Goal: Transaction & Acquisition: Obtain resource

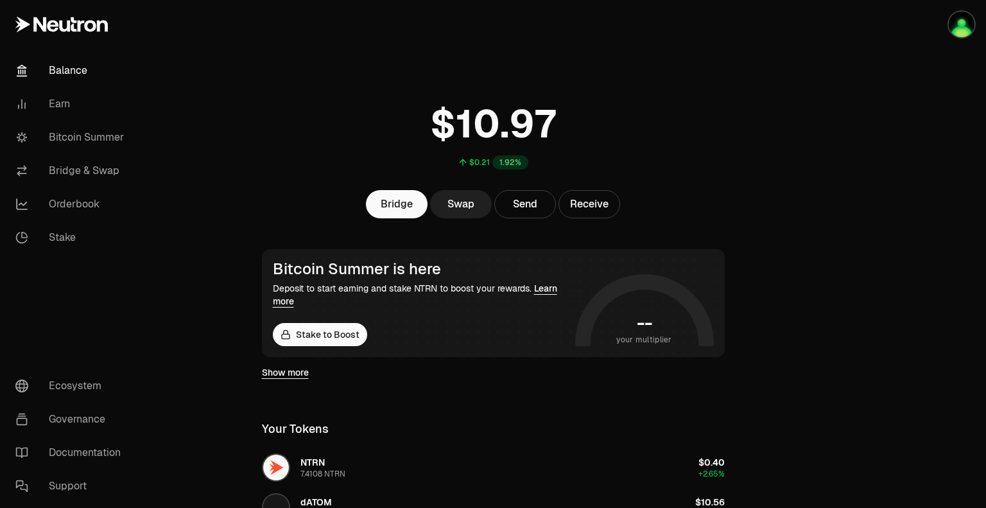
click at [469, 201] on link "Swap" at bounding box center [461, 204] width 62 height 28
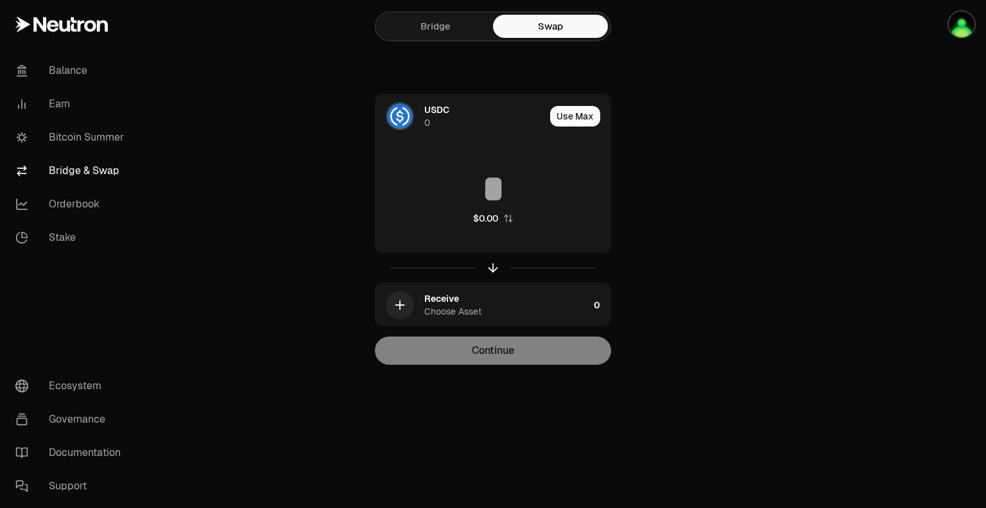
click at [446, 30] on link "Bridge" at bounding box center [435, 26] width 115 height 23
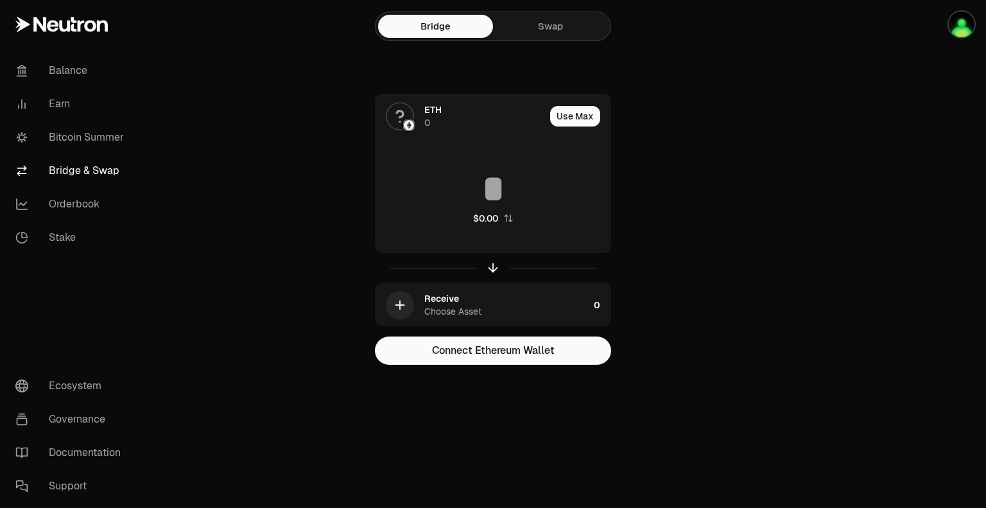
click at [551, 19] on link "Swap" at bounding box center [550, 26] width 115 height 23
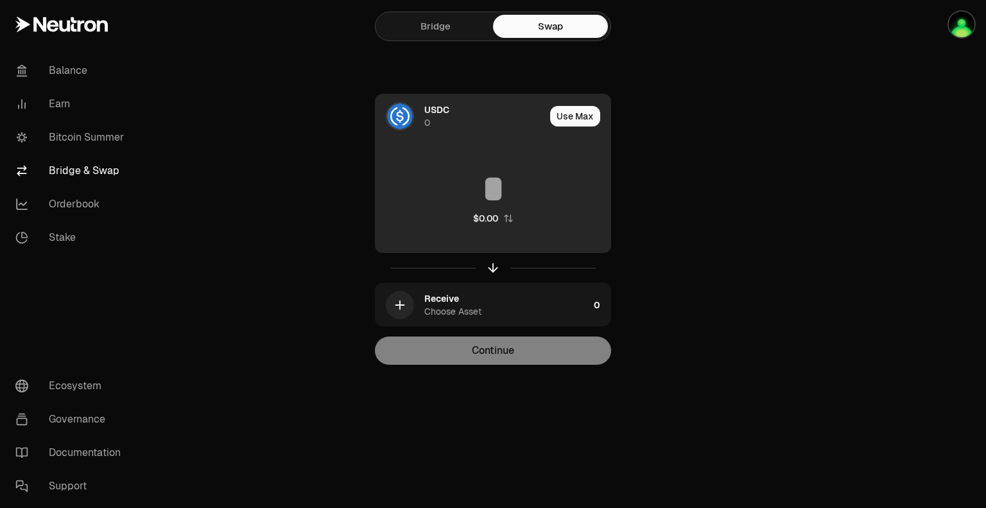
click at [428, 109] on span "USDC" at bounding box center [436, 109] width 25 height 13
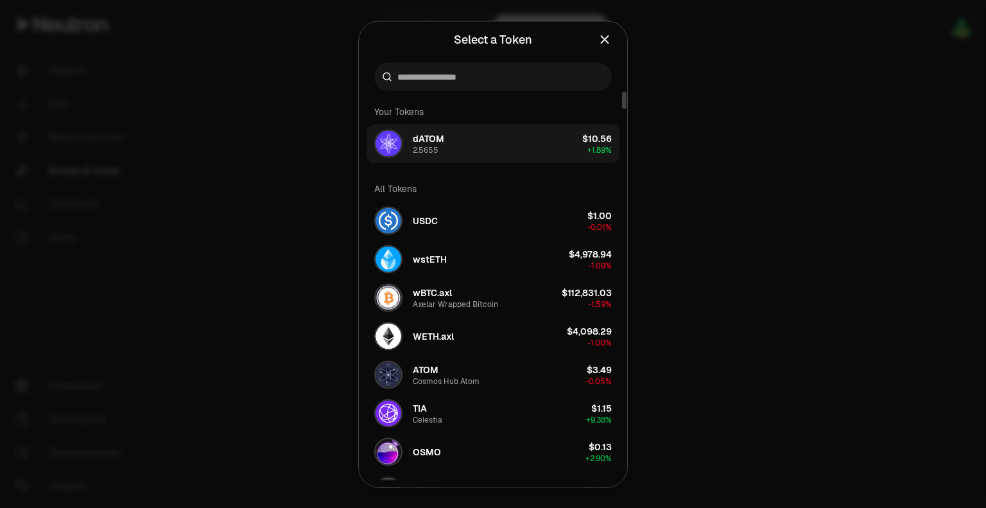
click at [588, 137] on div "$10.56" at bounding box center [597, 138] width 30 height 13
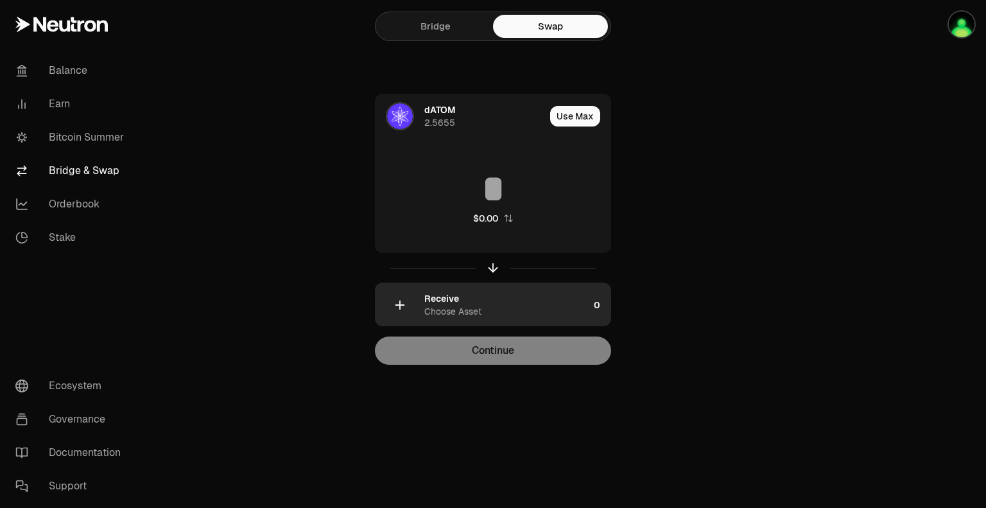
click at [428, 308] on div "Choose Asset" at bounding box center [452, 311] width 57 height 13
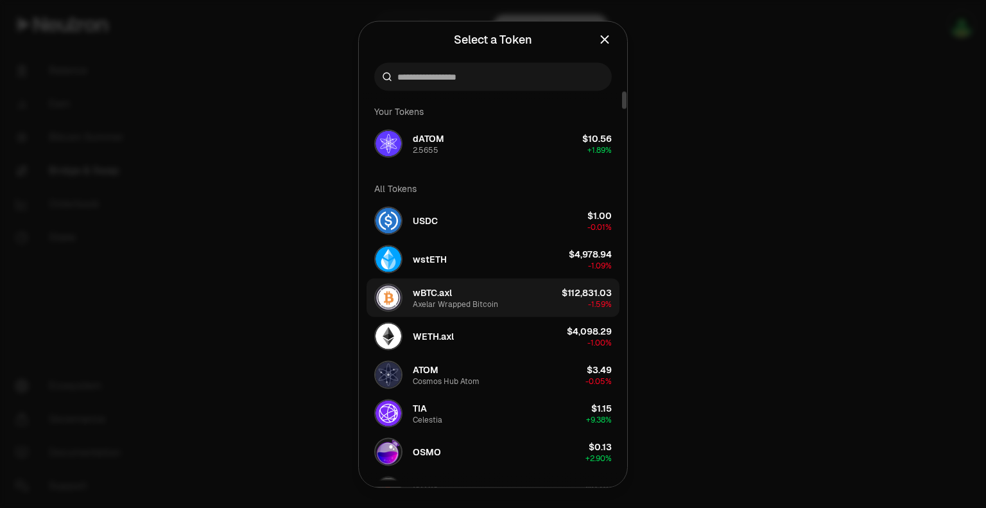
scroll to position [64, 0]
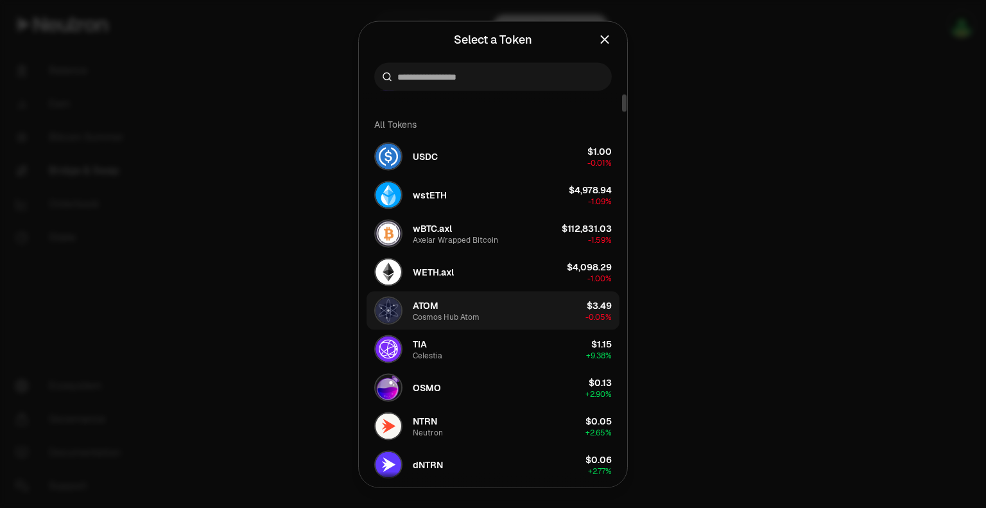
click at [534, 321] on button "ATOM Cosmos Hub Atom $3.49 -0.05%" at bounding box center [493, 310] width 253 height 39
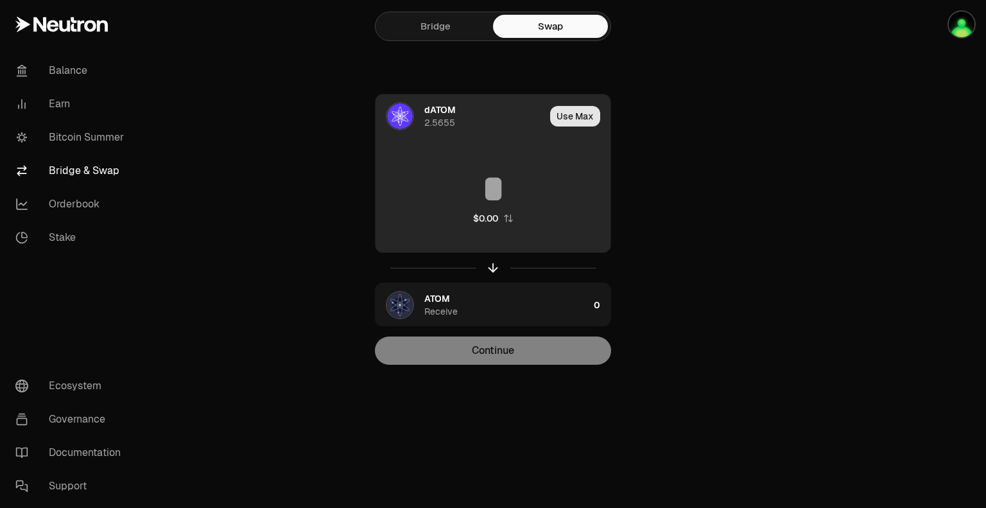
click at [573, 118] on button "Use Max" at bounding box center [575, 116] width 50 height 21
type input "********"
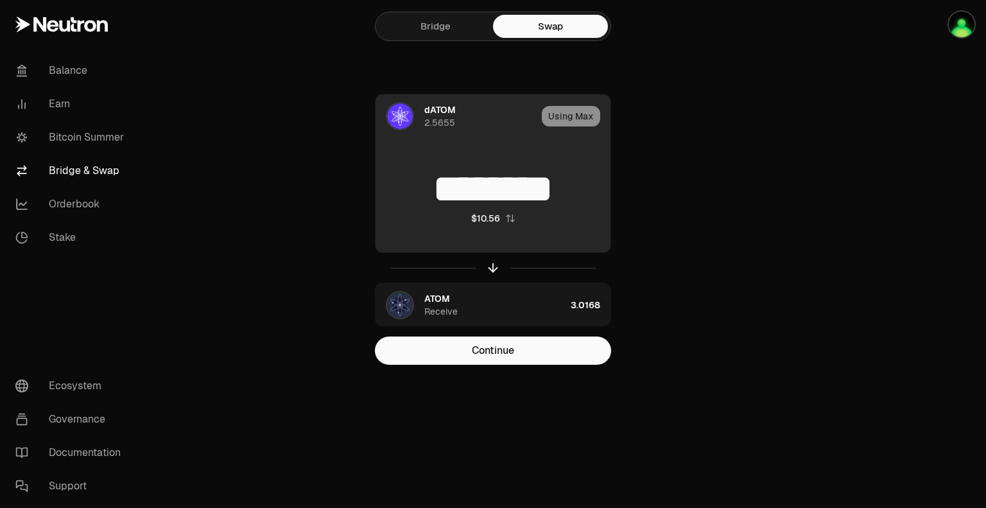
drag, startPoint x: 478, startPoint y: 189, endPoint x: 495, endPoint y: 190, distance: 17.3
click at [495, 190] on input "********" at bounding box center [493, 188] width 235 height 39
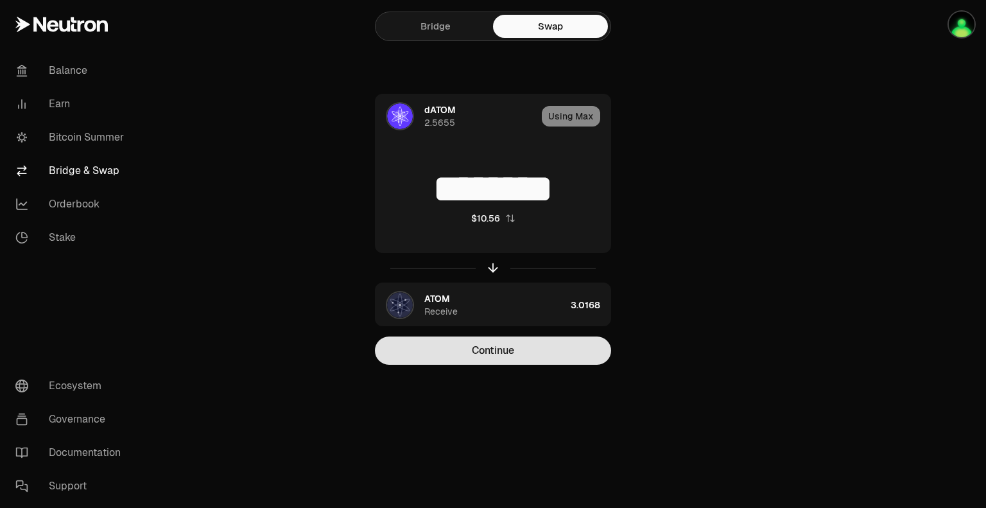
click at [524, 347] on button "Continue" at bounding box center [493, 350] width 236 height 28
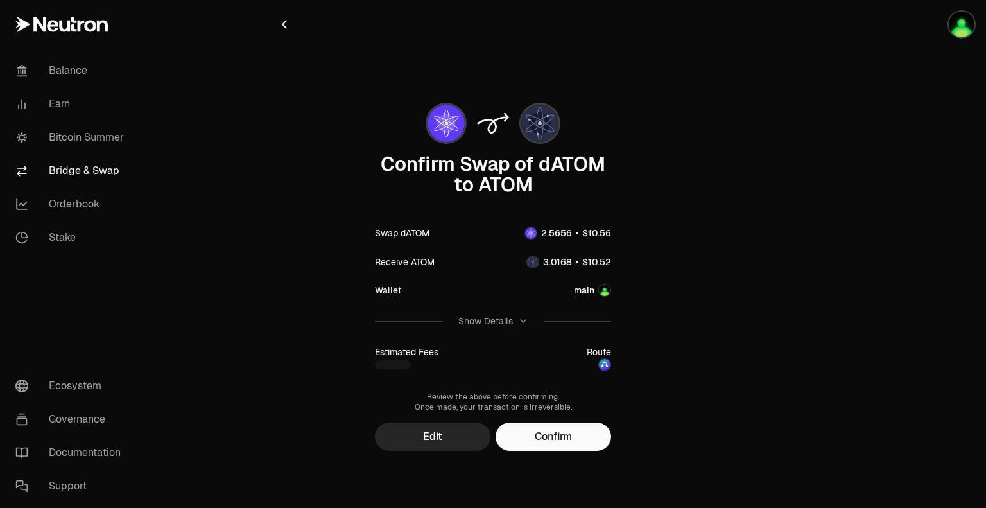
click at [553, 442] on button "Confirm" at bounding box center [554, 436] width 116 height 28
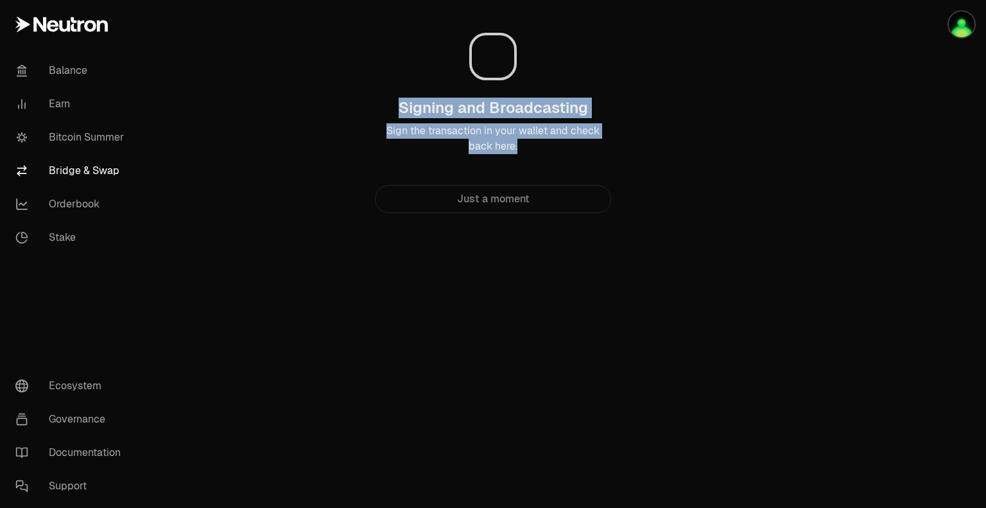
drag, startPoint x: 394, startPoint y: 101, endPoint x: 539, endPoint y: 144, distance: 151.5
click at [539, 144] on div "Signing and Broadcasting Sign the transaction in your wallet and check back her…" at bounding box center [493, 126] width 236 height 56
click at [474, 110] on h3 "Signing and Broadcasting" at bounding box center [493, 108] width 189 height 21
drag, startPoint x: 398, startPoint y: 98, endPoint x: 511, endPoint y: 141, distance: 121.1
click at [511, 141] on div "Signing and Broadcasting Sign the transaction in your wallet and check back her…" at bounding box center [493, 126] width 236 height 56
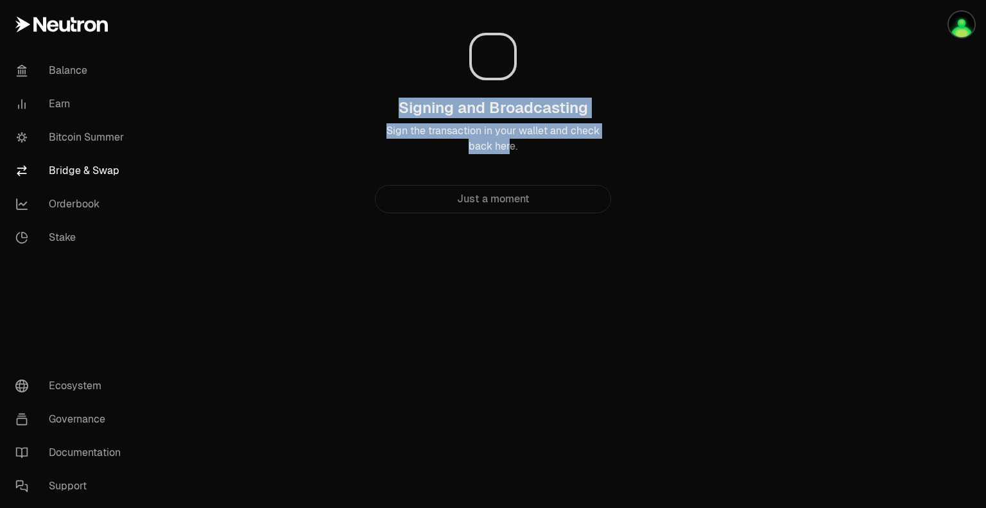
click at [512, 141] on p "Sign the transaction in your wallet and check back here." at bounding box center [493, 138] width 236 height 31
drag, startPoint x: 520, startPoint y: 144, endPoint x: 384, endPoint y: 106, distance: 141.5
click at [374, 102] on div "Signing and Broadcasting Sign the transaction in your wallet and check back her…" at bounding box center [492, 111] width 431 height 203
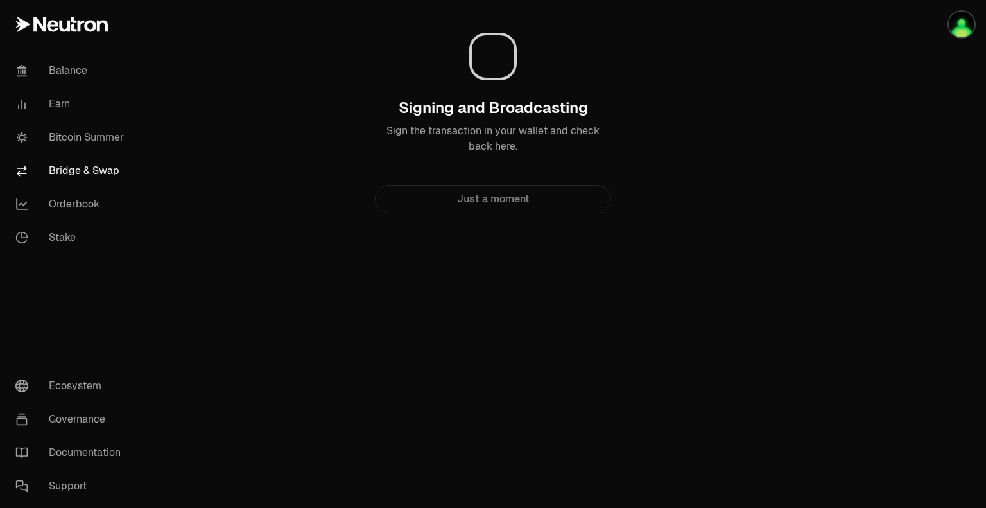
click at [410, 114] on h3 "Signing and Broadcasting" at bounding box center [493, 108] width 189 height 21
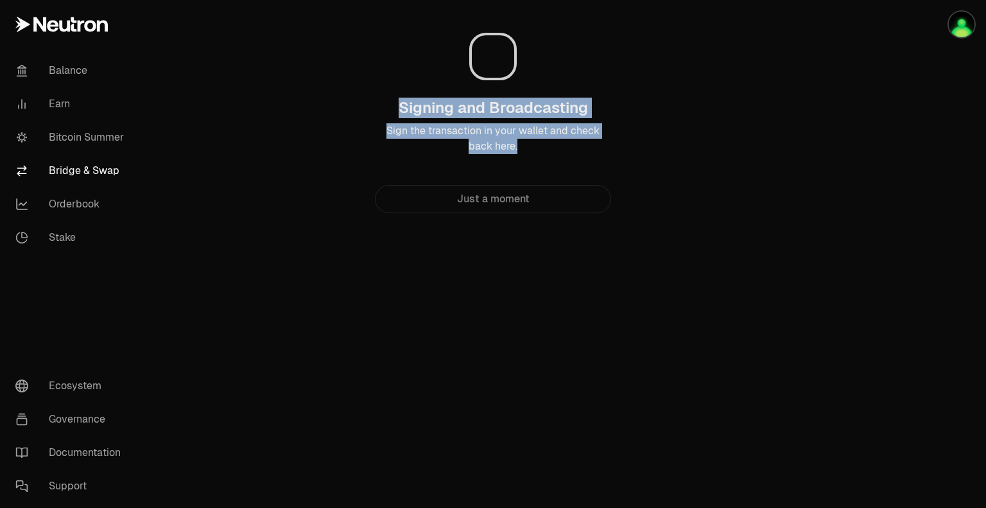
drag, startPoint x: 398, startPoint y: 107, endPoint x: 520, endPoint y: 144, distance: 127.7
click at [521, 146] on div "Signing and Broadcasting Sign the transaction in your wallet and check back her…" at bounding box center [493, 126] width 236 height 56
click at [514, 144] on p "Sign the transaction in your wallet and check back here." at bounding box center [493, 138] width 236 height 31
drag, startPoint x: 401, startPoint y: 105, endPoint x: 521, endPoint y: 148, distance: 127.5
click at [521, 148] on div "Signing and Broadcasting Sign the transaction in your wallet and check back her…" at bounding box center [493, 126] width 236 height 56
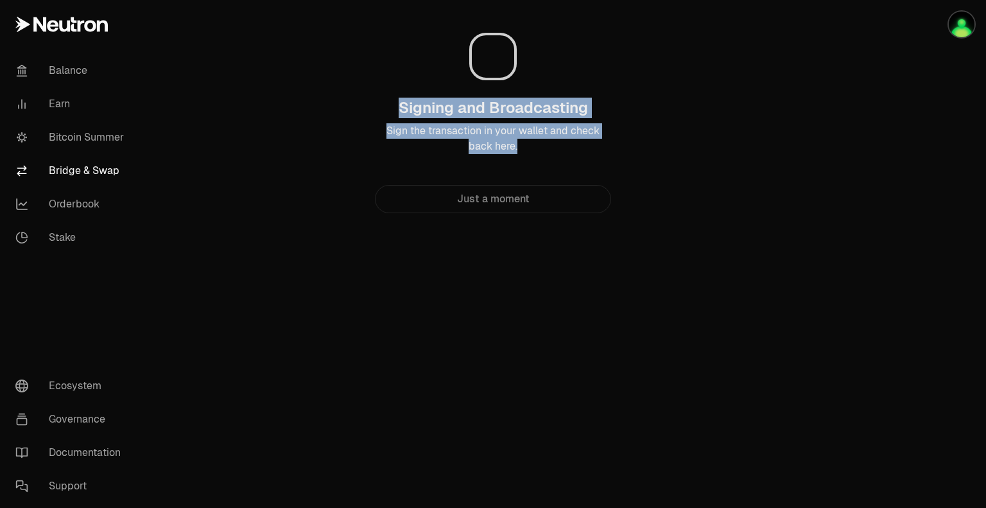
click at [521, 146] on p "Sign the transaction in your wallet and check back here." at bounding box center [493, 138] width 236 height 31
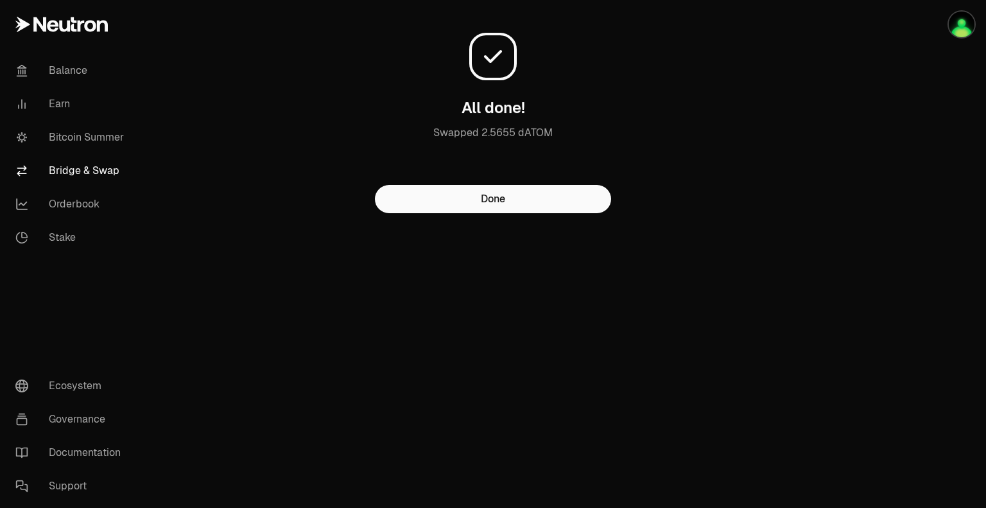
click at [781, 237] on main "All done! Swapped 2.5655 dATOM Done" at bounding box center [565, 132] width 842 height 265
click at [508, 207] on button "Done" at bounding box center [493, 199] width 236 height 28
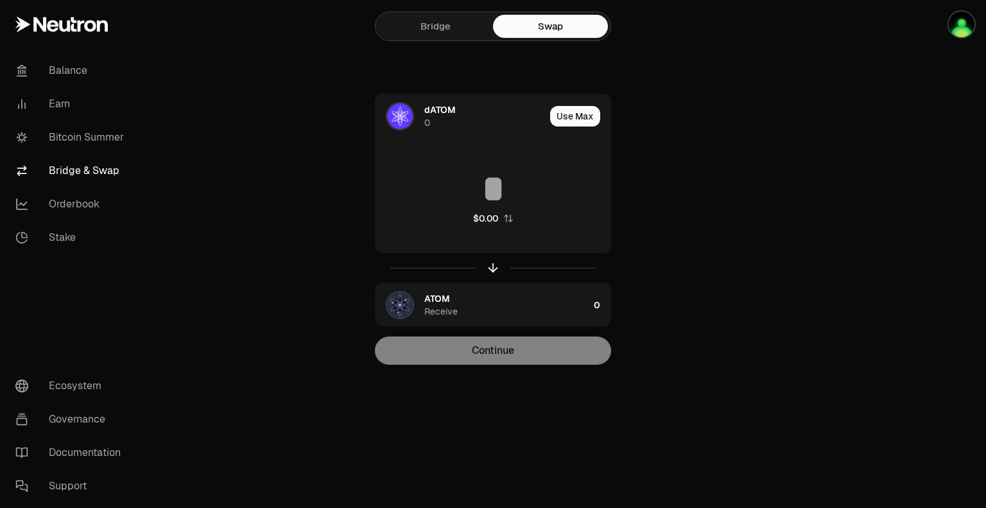
click at [761, 143] on main "Bridge Swap dATOM 0 Use Max $0.00 ATOM Receive 0 Continue" at bounding box center [565, 208] width 842 height 416
drag, startPoint x: 769, startPoint y: 198, endPoint x: 755, endPoint y: 200, distance: 13.5
click at [768, 198] on main "Bridge Swap dATOM 0 Use Max $0.00 ATOM Receive 0 Continue" at bounding box center [565, 208] width 842 height 416
click at [491, 268] on icon "button" at bounding box center [493, 268] width 14 height 14
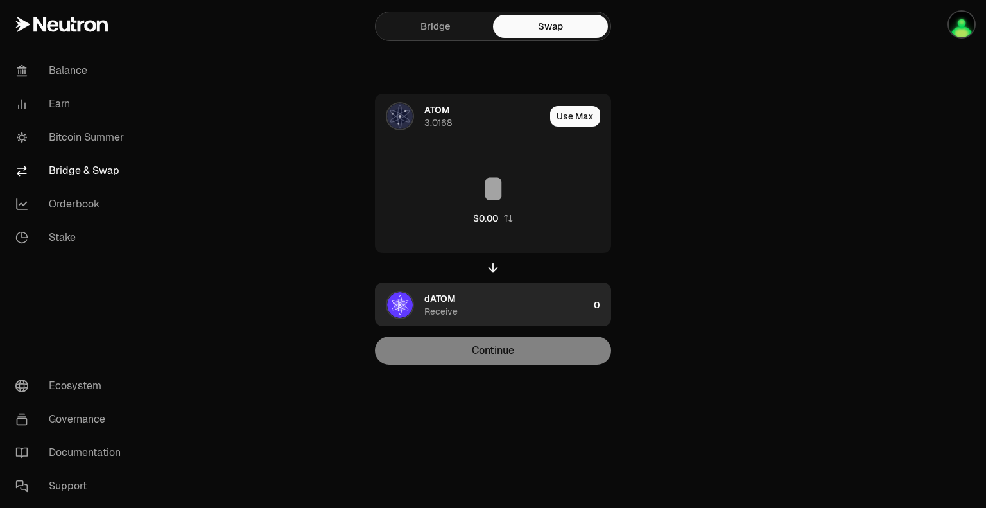
click at [444, 295] on span "dATOM" at bounding box center [439, 298] width 31 height 13
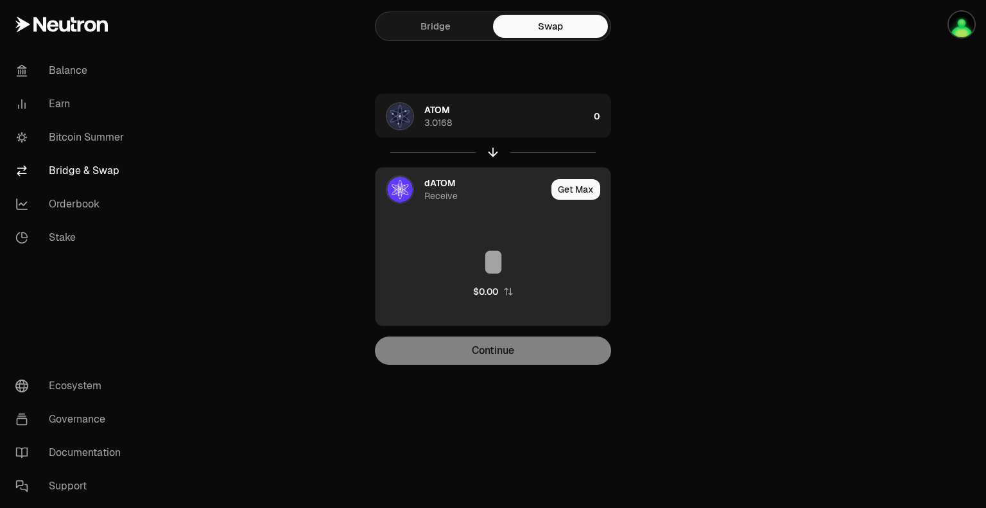
click at [439, 184] on span "dATOM" at bounding box center [439, 183] width 31 height 13
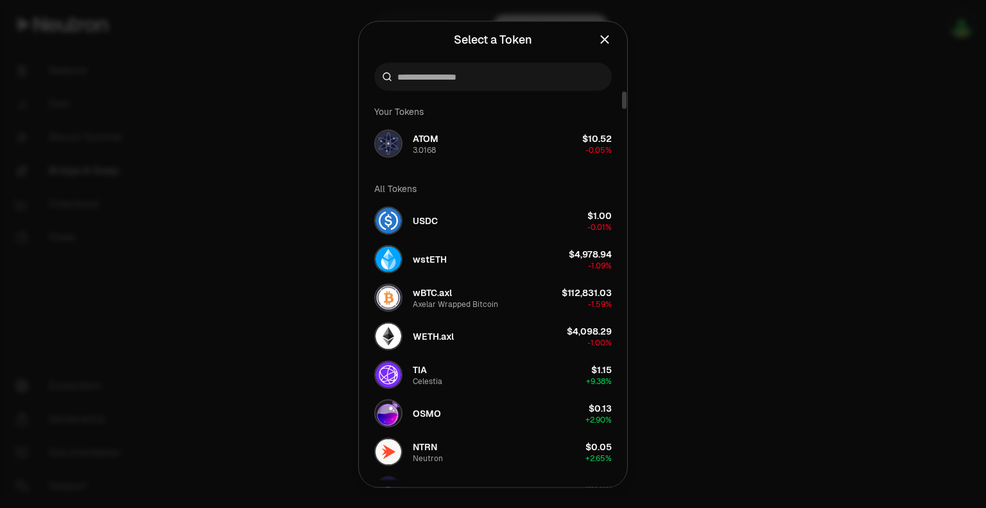
click at [721, 194] on div at bounding box center [493, 254] width 986 height 508
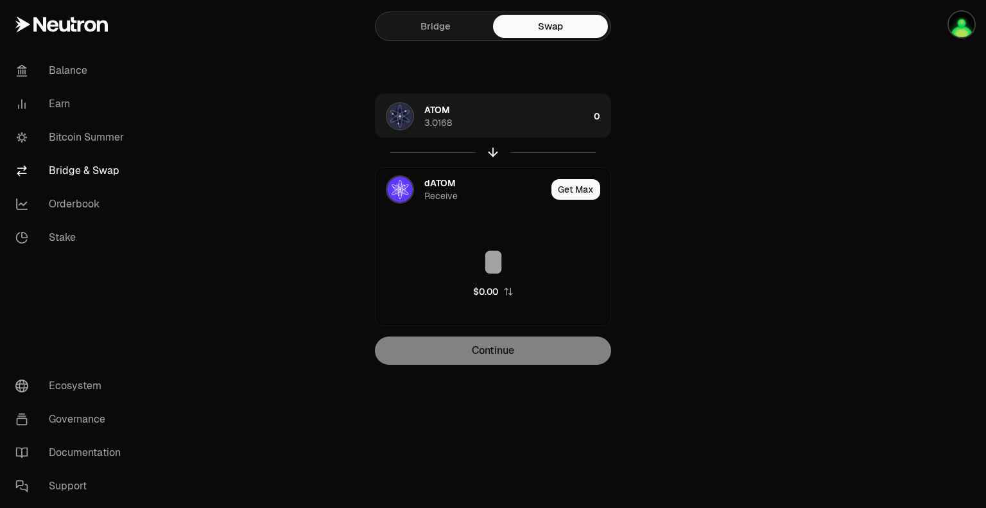
click at [444, 33] on link "Bridge" at bounding box center [435, 26] width 115 height 23
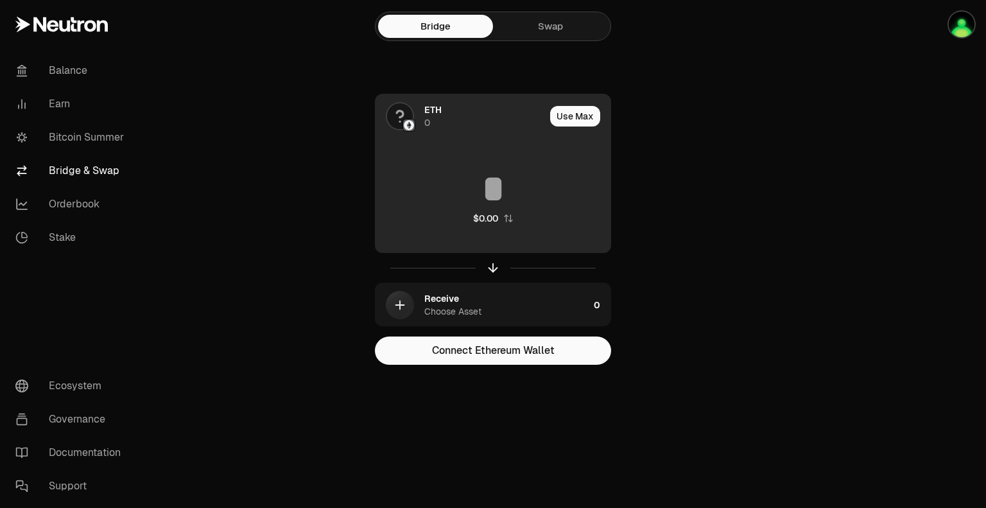
click at [416, 107] on div "ETH 0" at bounding box center [460, 116] width 169 height 44
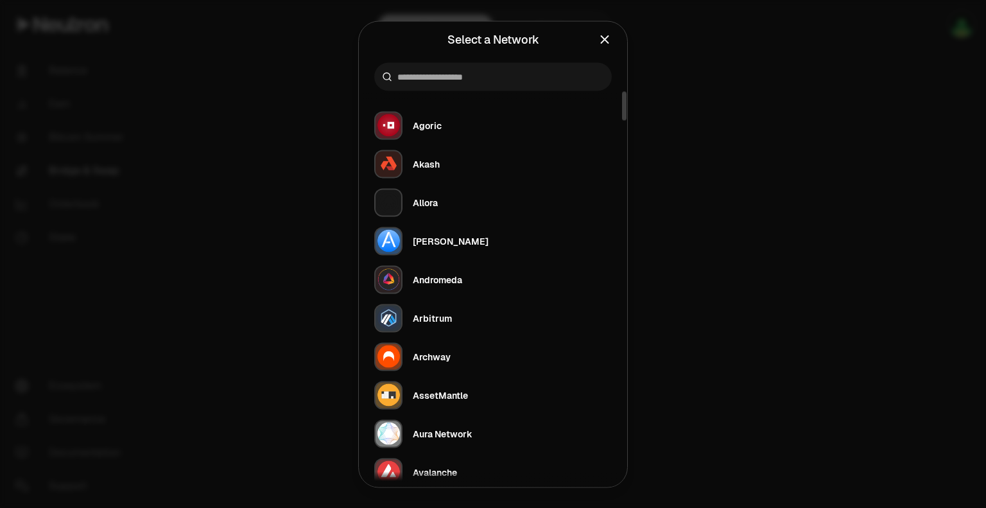
click at [486, 88] on div at bounding box center [493, 76] width 238 height 28
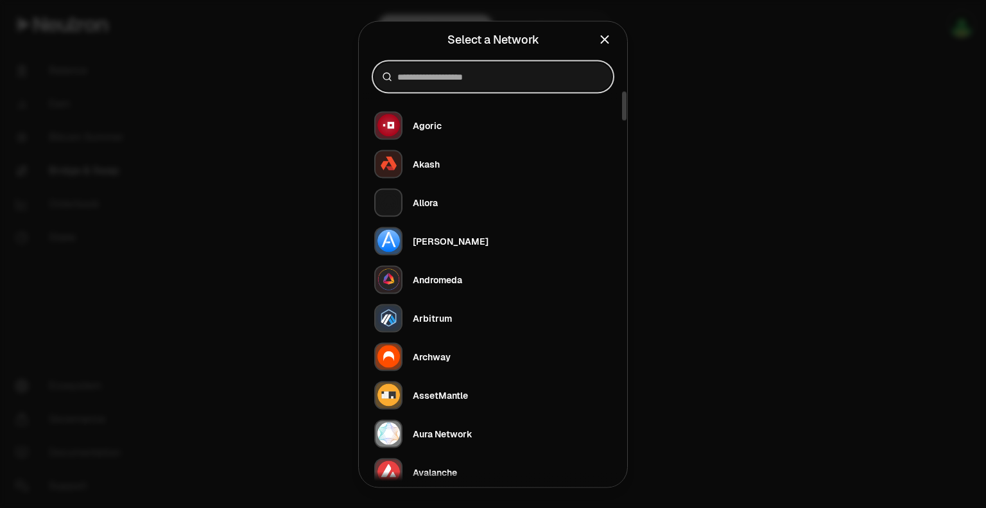
click at [511, 76] on input at bounding box center [500, 76] width 207 height 13
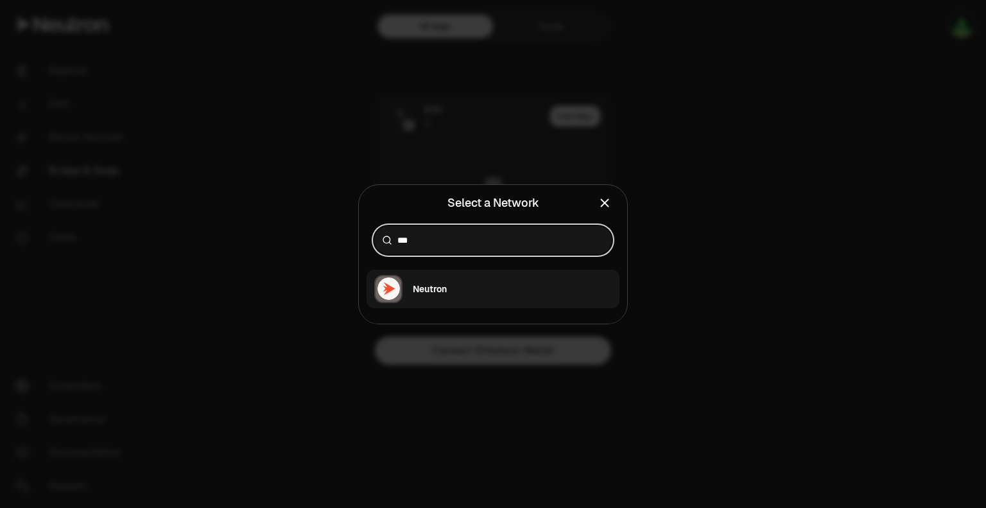
type input "***"
click at [442, 290] on div "Neutron" at bounding box center [430, 288] width 34 height 13
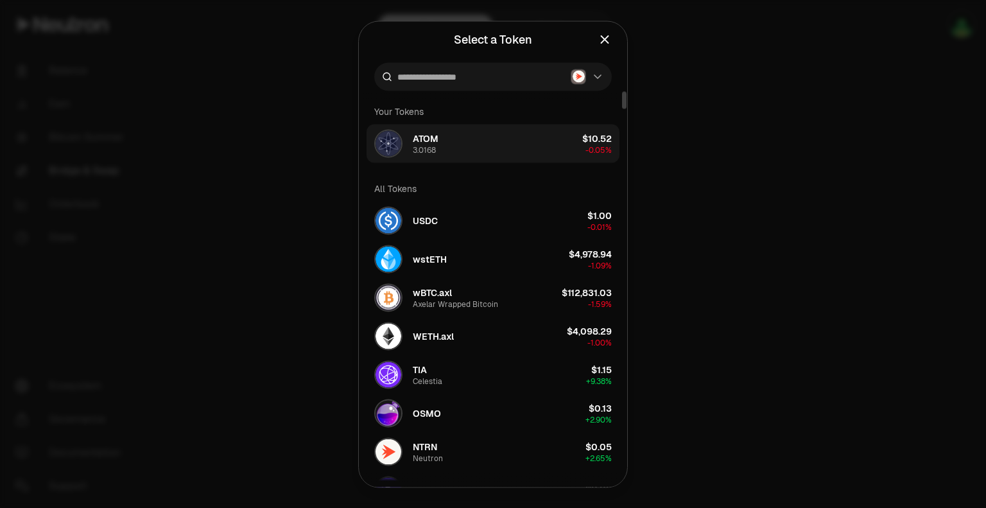
click at [449, 148] on button "ATOM 3.0168 $10.52 -0.05%" at bounding box center [493, 143] width 253 height 39
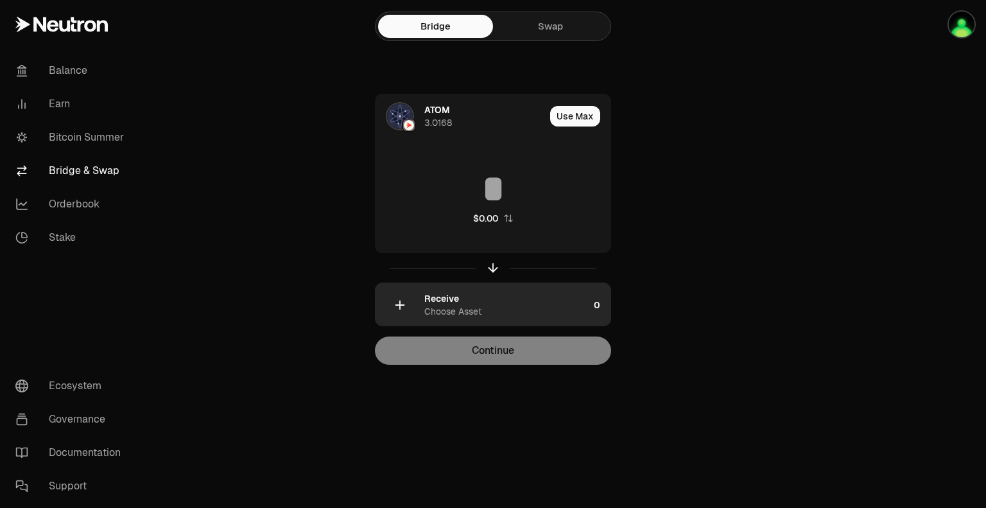
click at [429, 296] on div "Receive" at bounding box center [441, 298] width 35 height 13
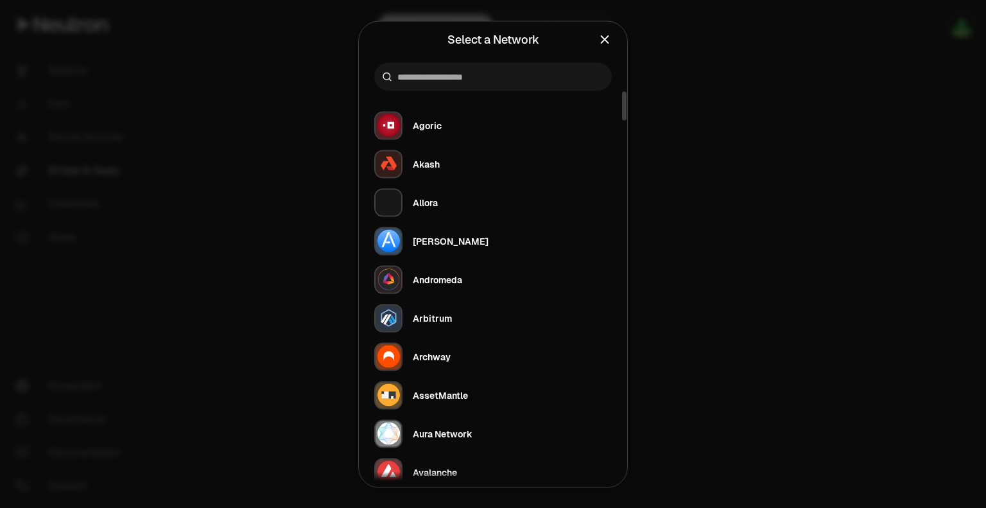
click at [465, 82] on div at bounding box center [493, 76] width 238 height 28
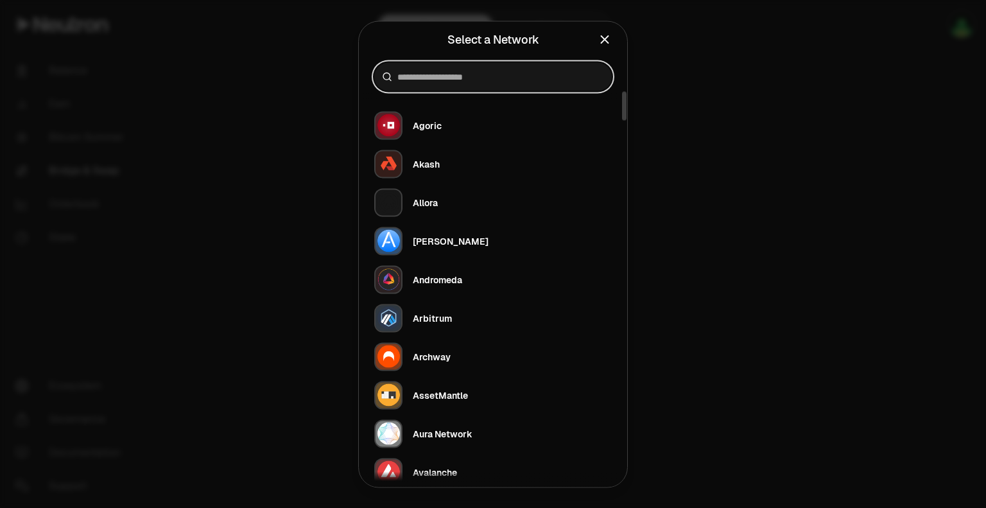
click at [469, 76] on input at bounding box center [500, 76] width 207 height 13
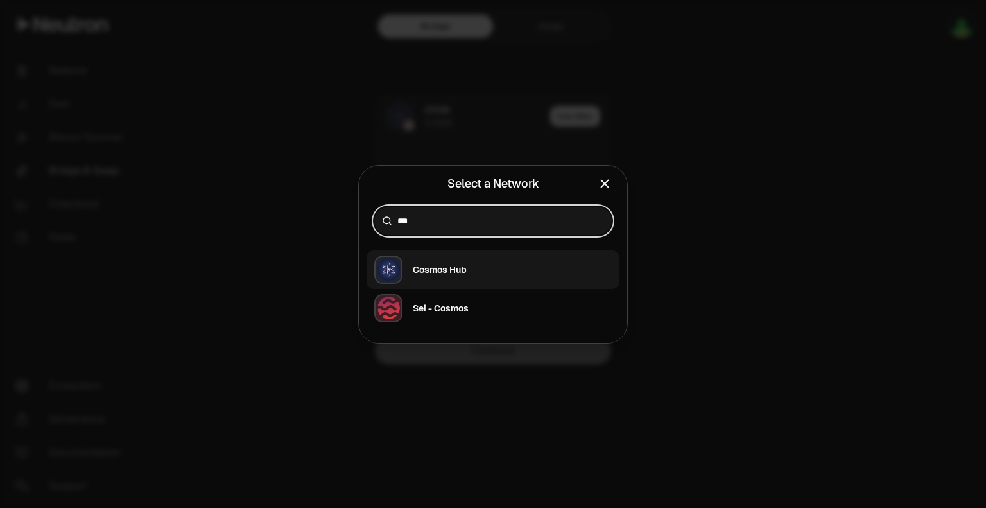
type input "***"
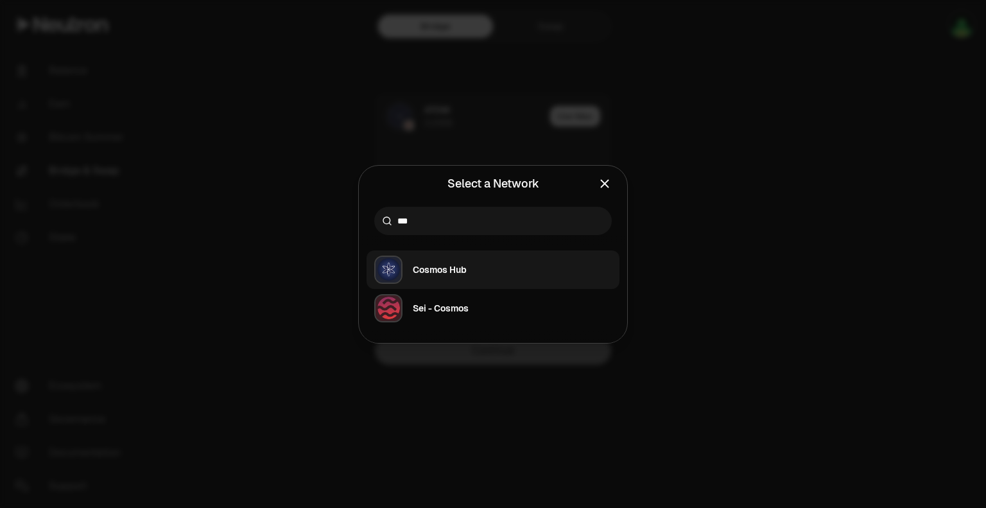
click at [467, 272] on button "Cosmos Hub" at bounding box center [493, 269] width 253 height 39
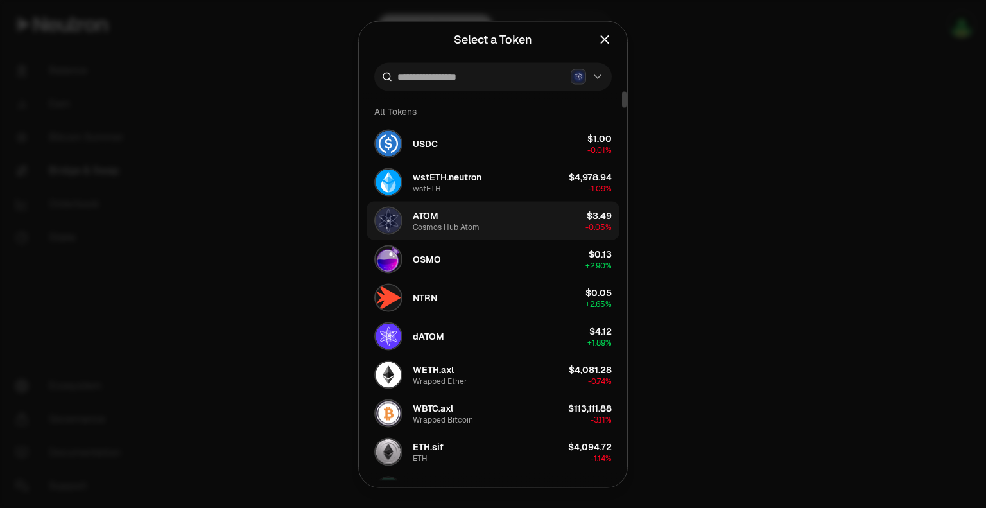
click at [529, 216] on button "ATOM Cosmos Hub Atom $3.49 -0.05%" at bounding box center [493, 220] width 253 height 39
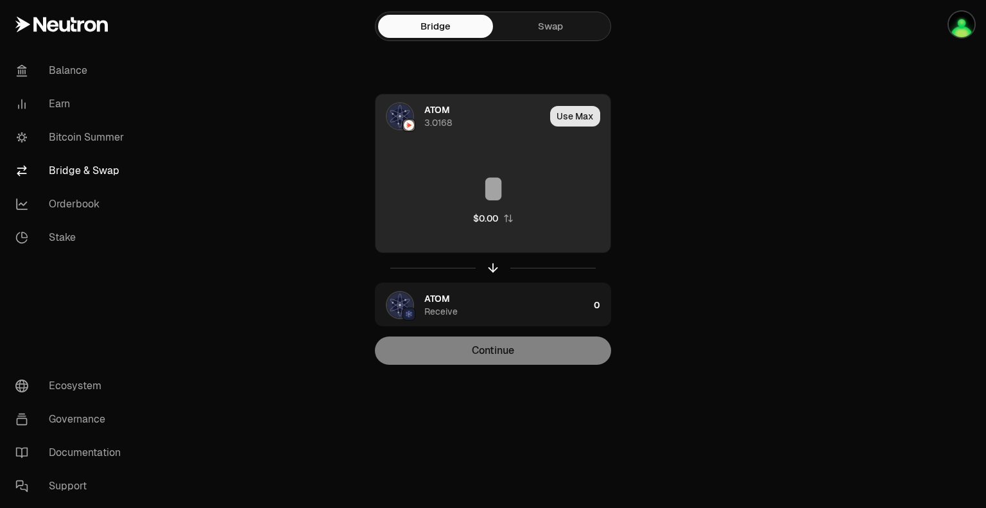
click at [570, 120] on button "Use Max" at bounding box center [575, 116] width 50 height 21
type input "********"
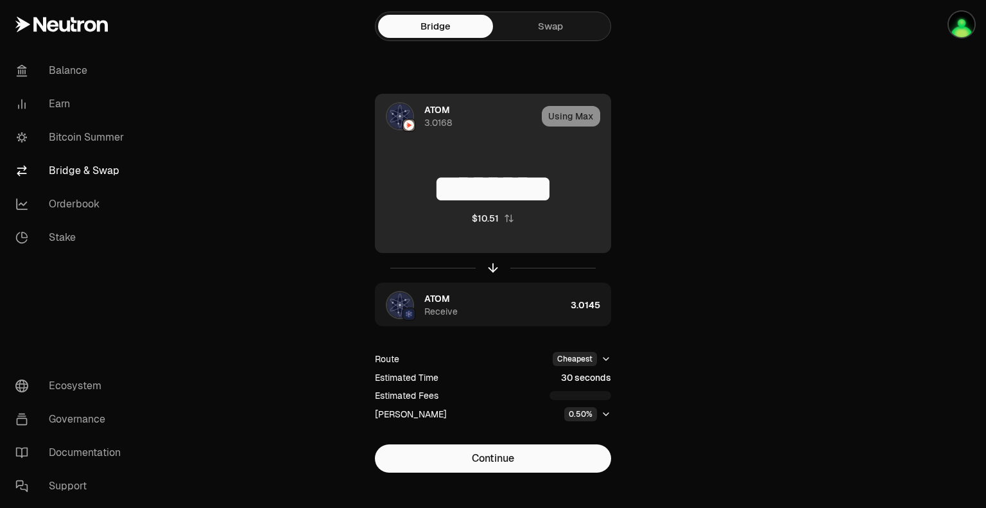
click at [573, 114] on div "Using Max" at bounding box center [576, 116] width 69 height 44
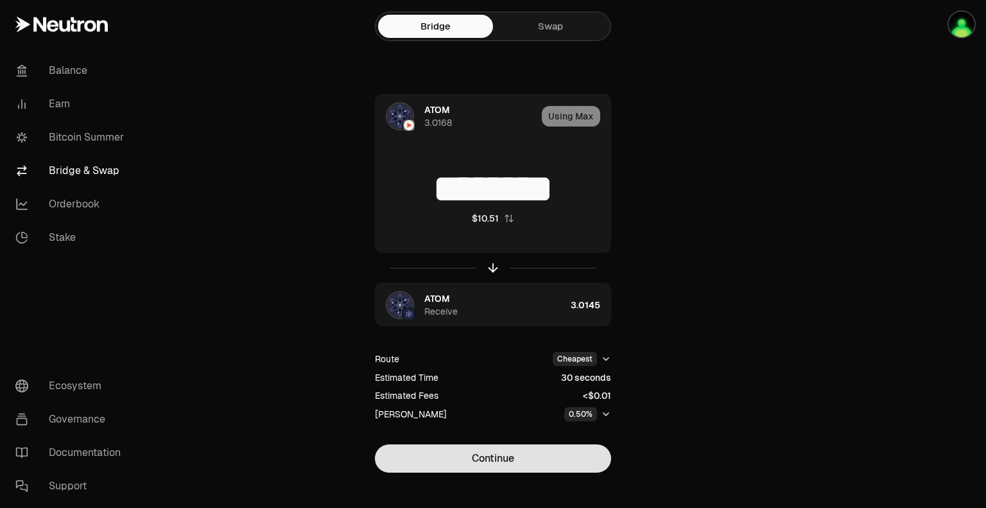
click at [488, 458] on button "Continue" at bounding box center [493, 458] width 236 height 28
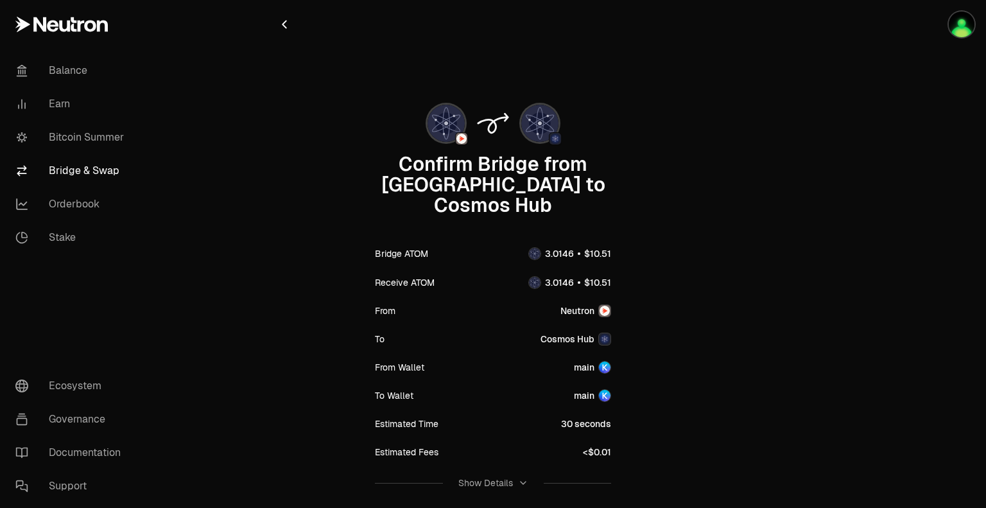
scroll to position [94, 0]
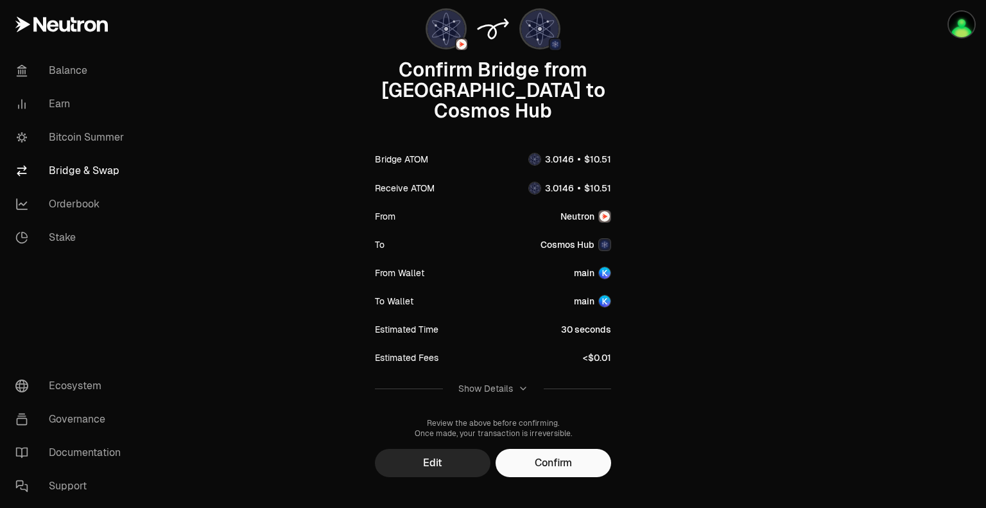
click at [555, 449] on button "Confirm" at bounding box center [554, 463] width 116 height 28
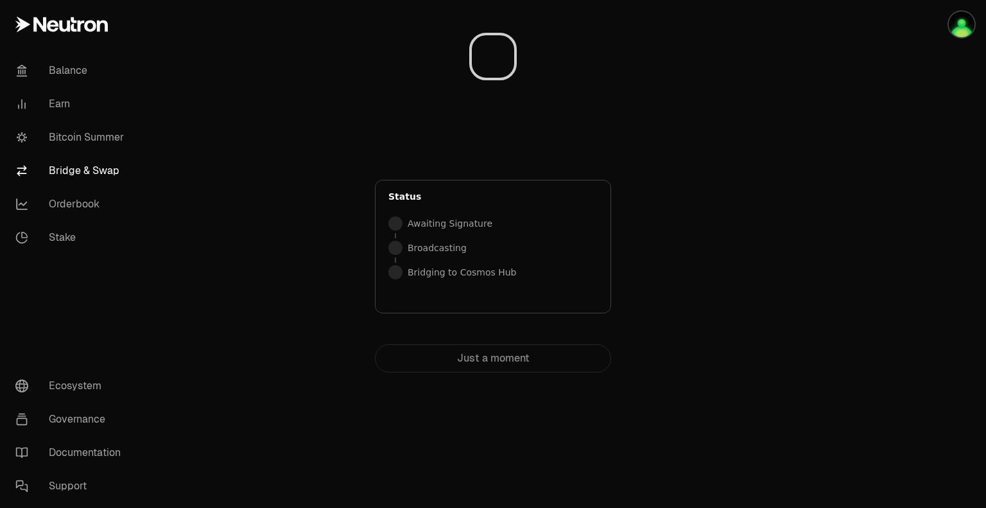
scroll to position [0, 0]
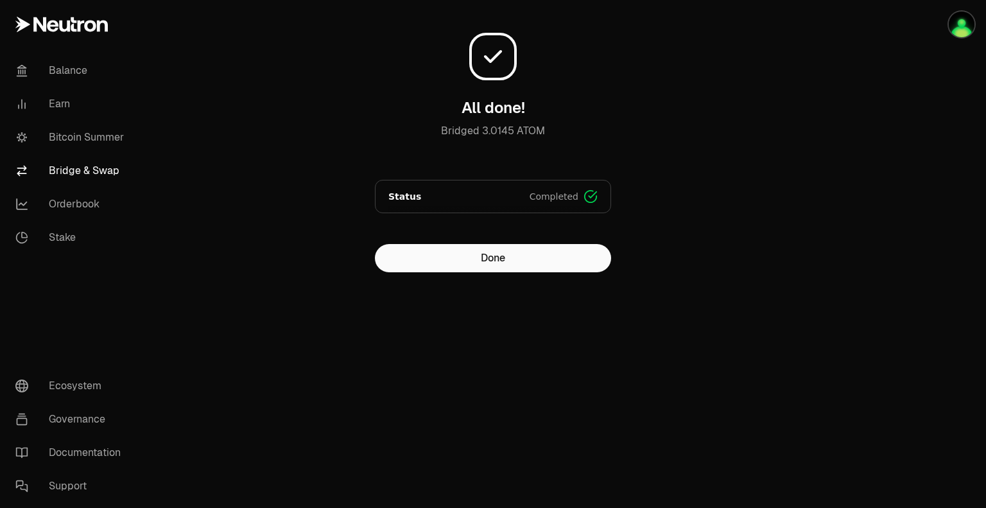
click at [363, 117] on div "All done! Bridged 3.0145 ATOM Status Completed Signed Broadcasted Bridged Done" at bounding box center [492, 141] width 431 height 262
